Goal: Transaction & Acquisition: Purchase product/service

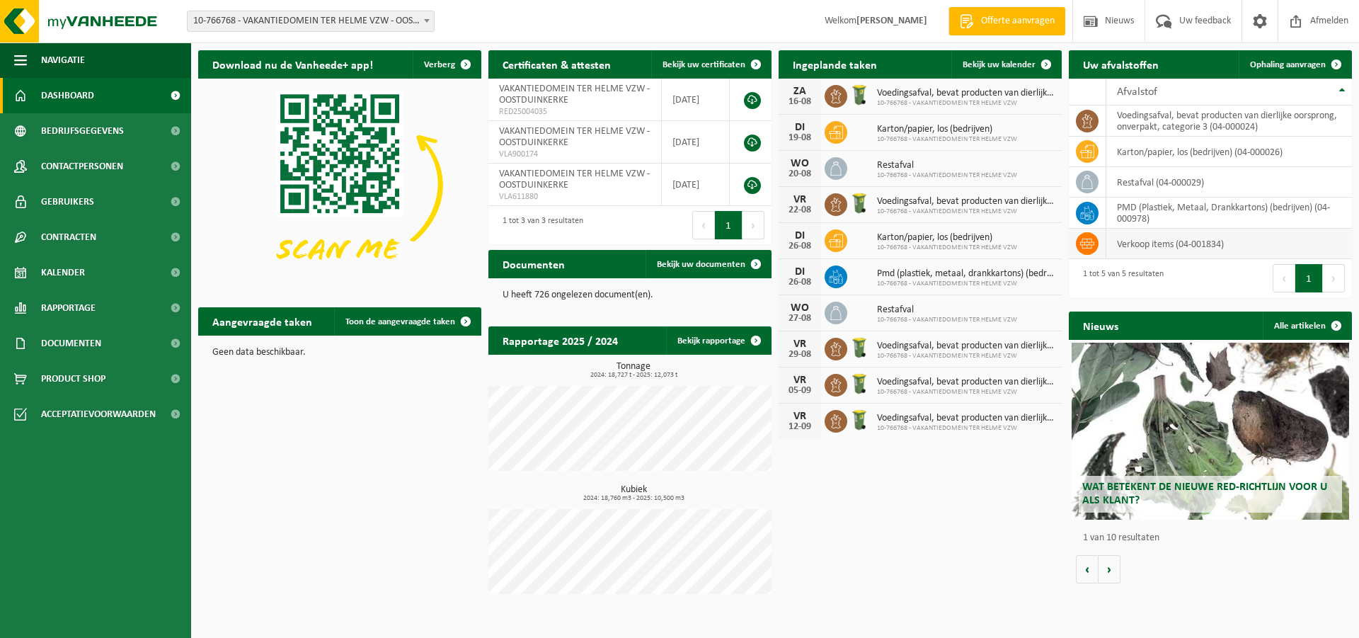
click at [1141, 248] on td "verkoop items (04-001834)" at bounding box center [1229, 244] width 246 height 30
click at [1153, 246] on td "verkoop items (04-001834)" at bounding box center [1229, 244] width 246 height 30
click at [70, 381] on span "Product Shop" at bounding box center [73, 378] width 64 height 35
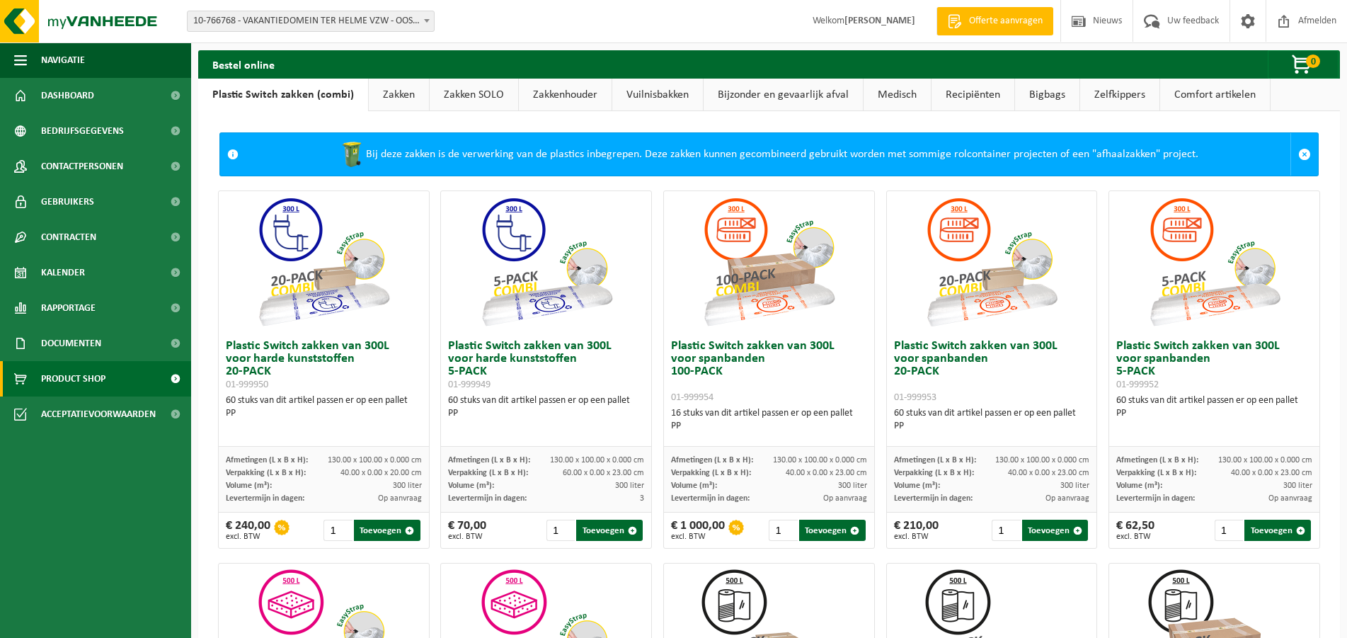
click at [388, 100] on link "Zakken" at bounding box center [399, 95] width 60 height 33
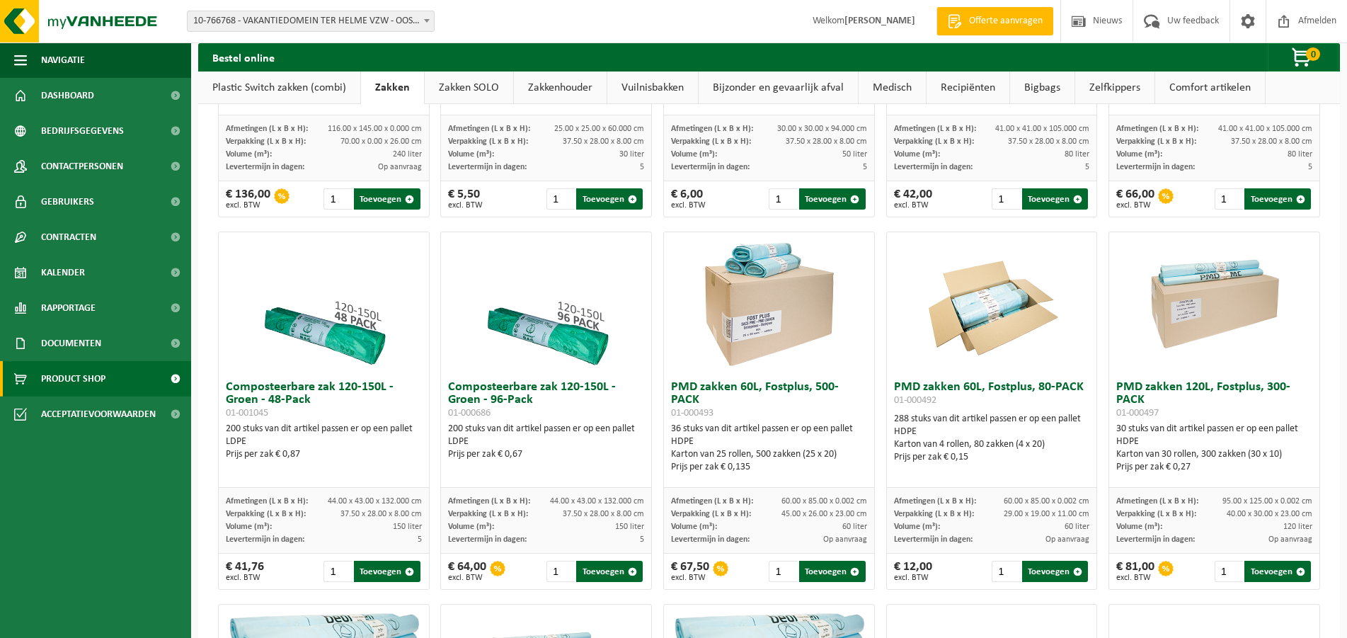
scroll to position [722, 0]
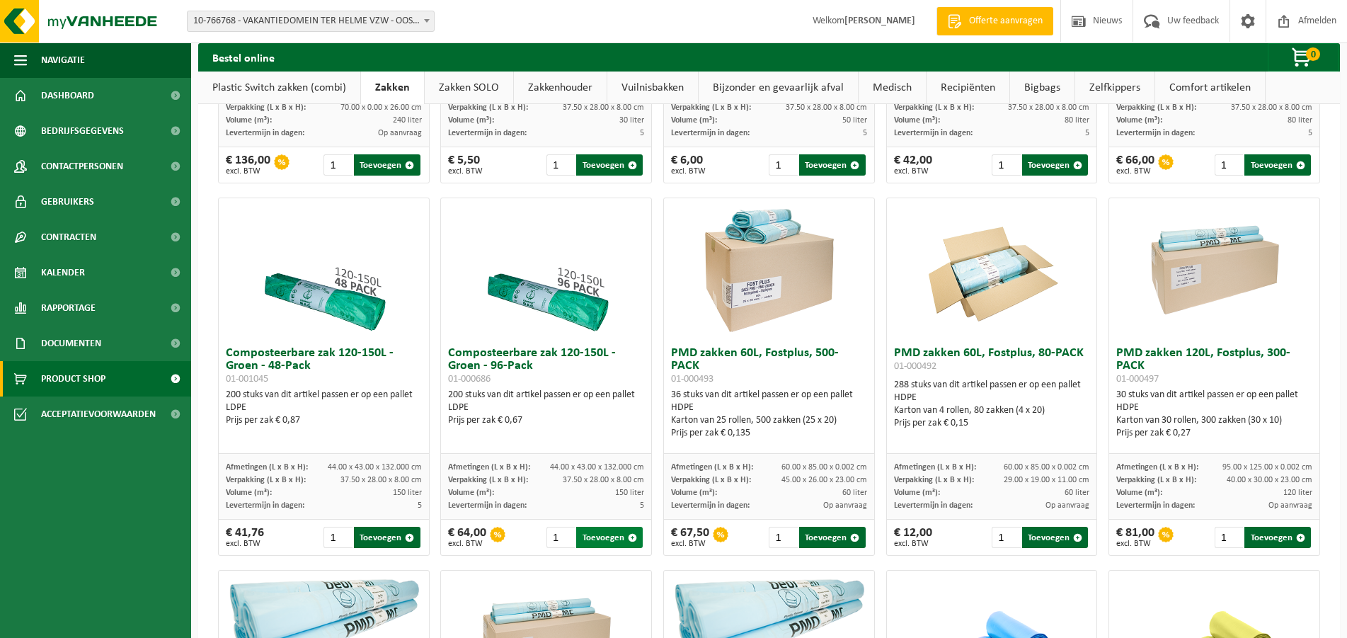
click at [597, 547] on button "Toevoegen" at bounding box center [609, 537] width 67 height 21
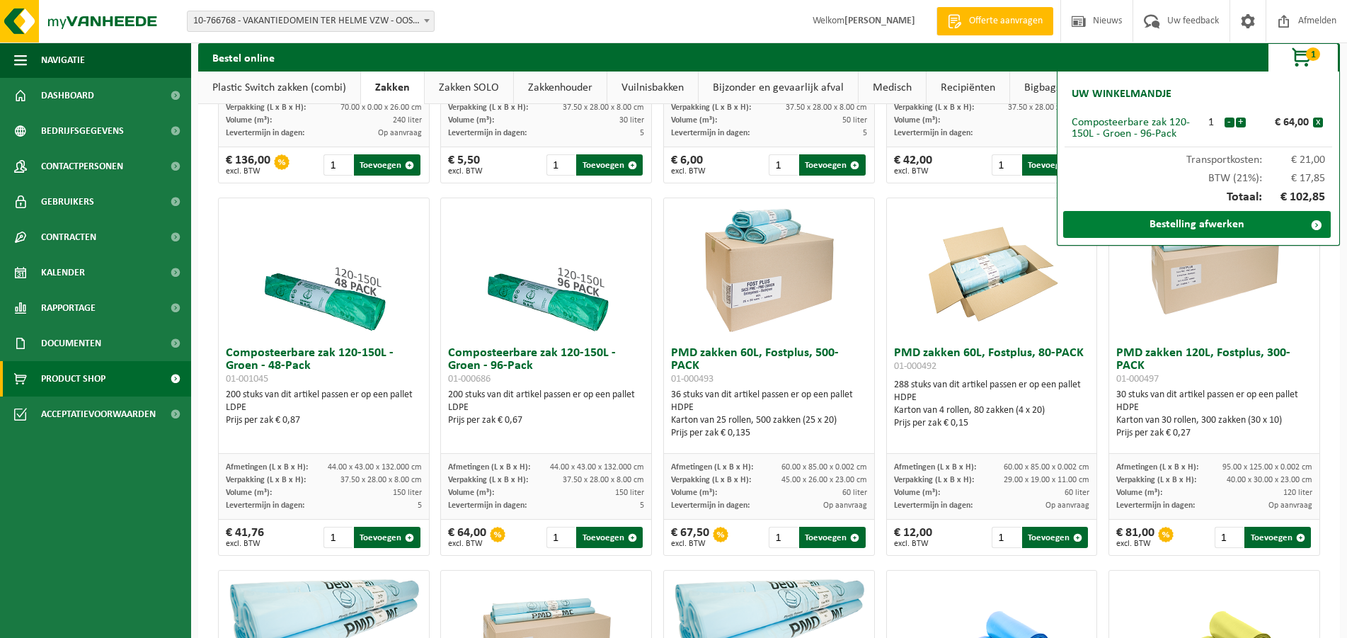
click at [1215, 227] on link "Bestelling afwerken" at bounding box center [1197, 224] width 268 height 27
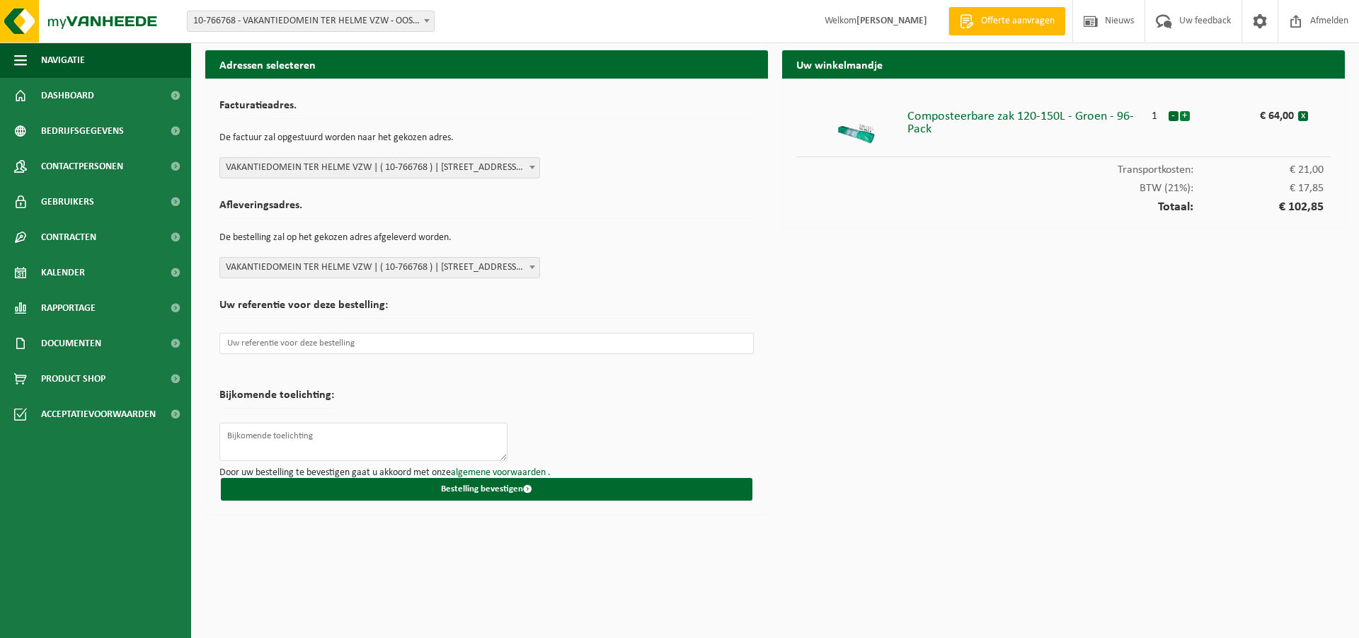
click at [1183, 118] on button "+" at bounding box center [1185, 116] width 10 height 10
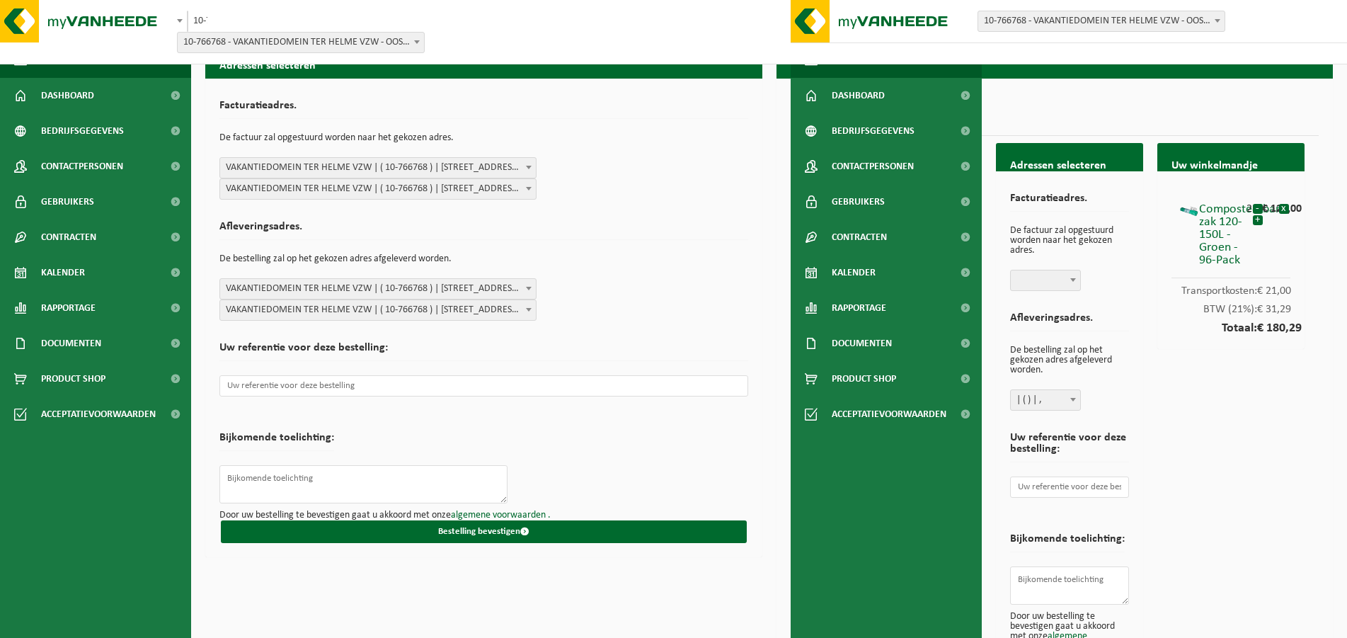
click at [1201, 418] on div "Uw winkelmandje Composteerbare zak 120-150L - Groen - 96-Pack 2 - + € 128,00 x …" at bounding box center [1230, 419] width 161 height 552
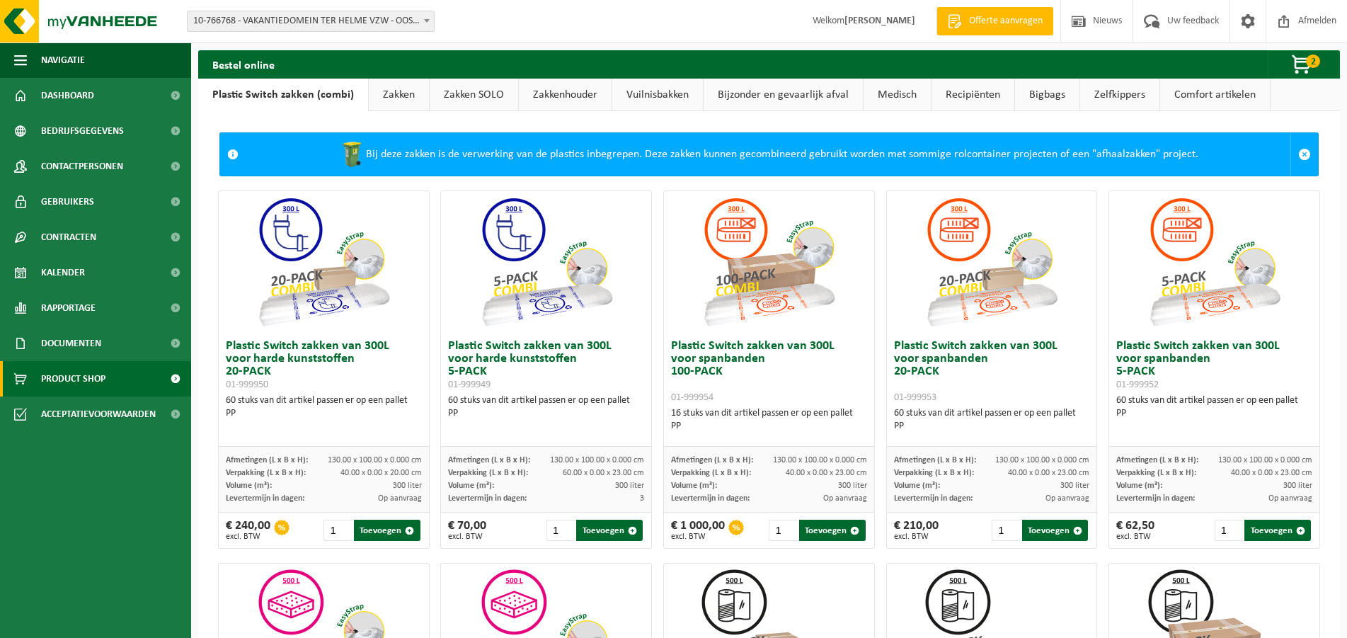
scroll to position [665, 0]
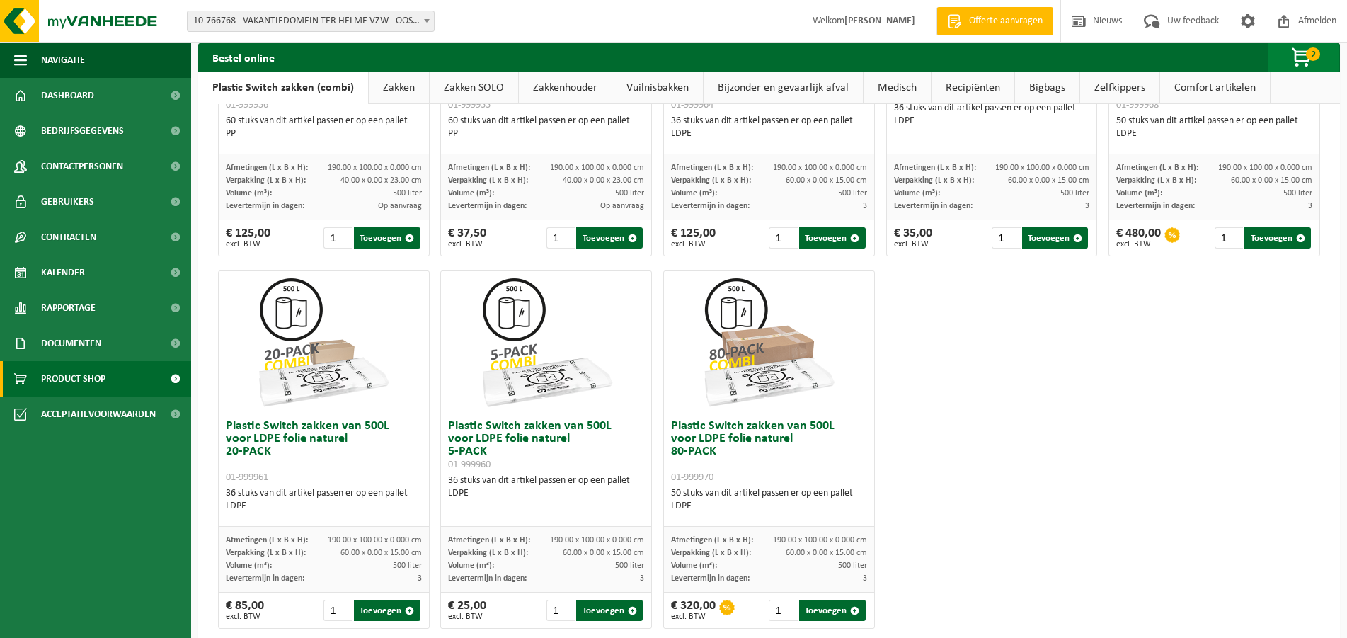
click at [1298, 47] on span "button" at bounding box center [1302, 58] width 71 height 28
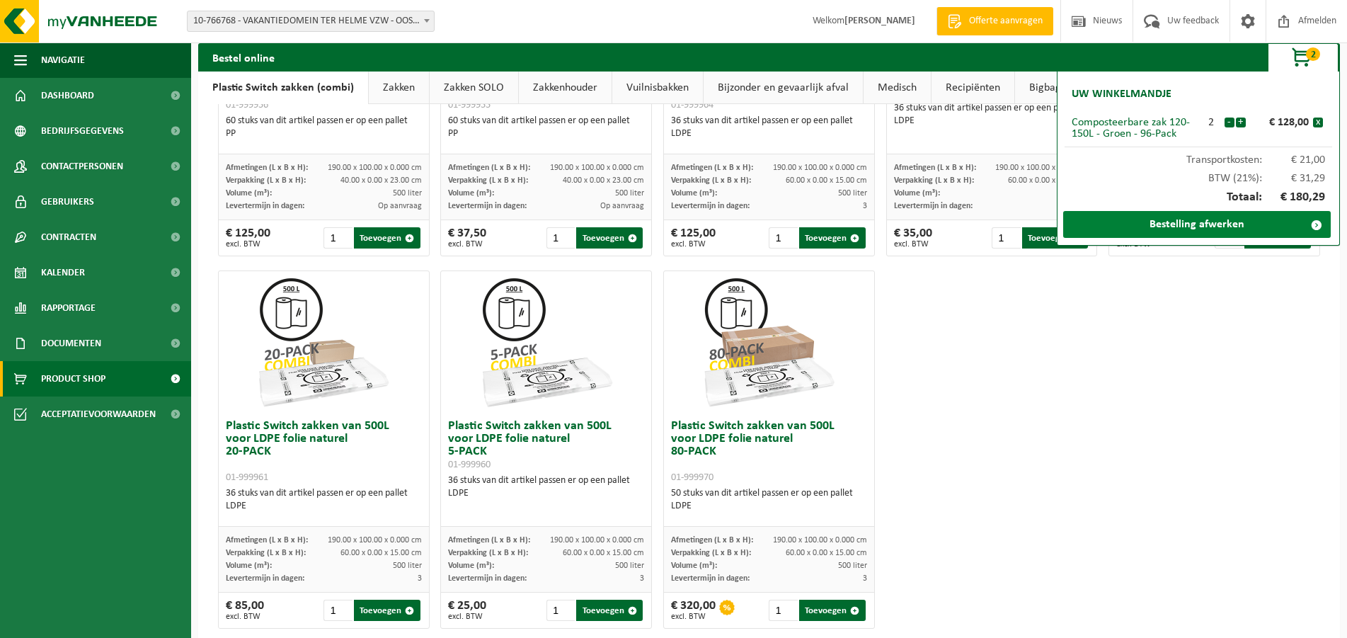
click at [1204, 230] on link "Bestelling afwerken" at bounding box center [1197, 224] width 268 height 27
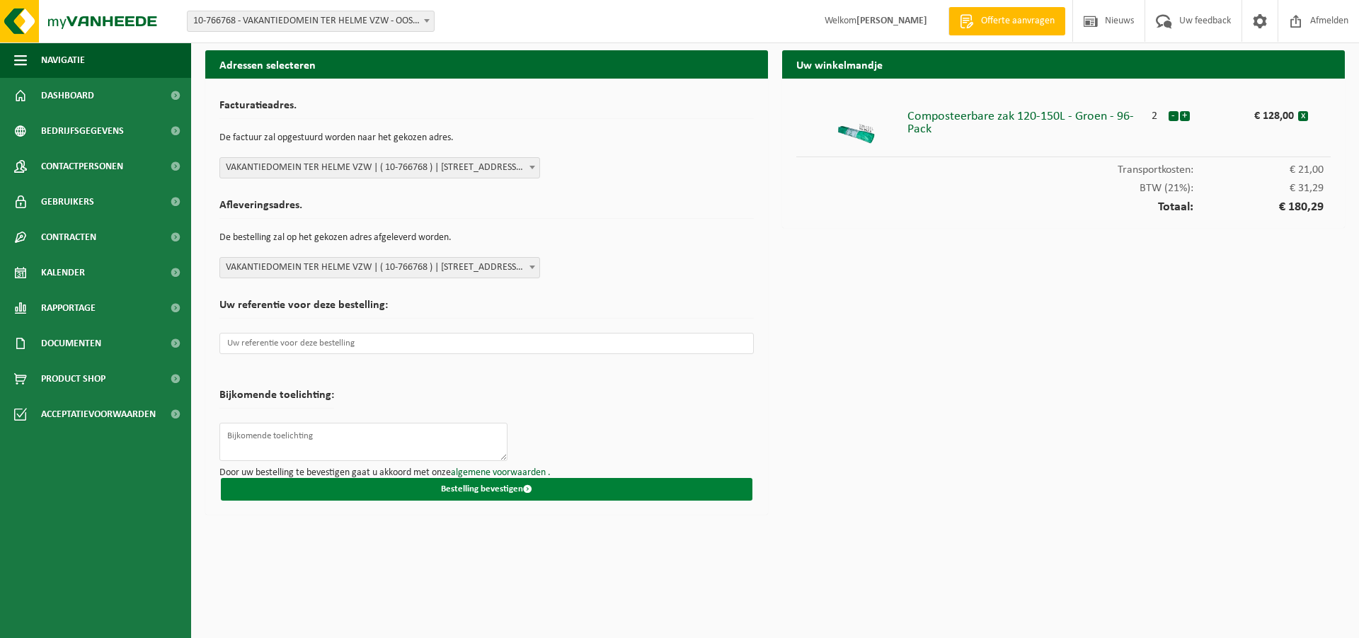
click at [464, 487] on button "Bestelling bevestigen" at bounding box center [487, 489] width 532 height 23
